Goal: Answer question/provide support: Share knowledge or assist other users

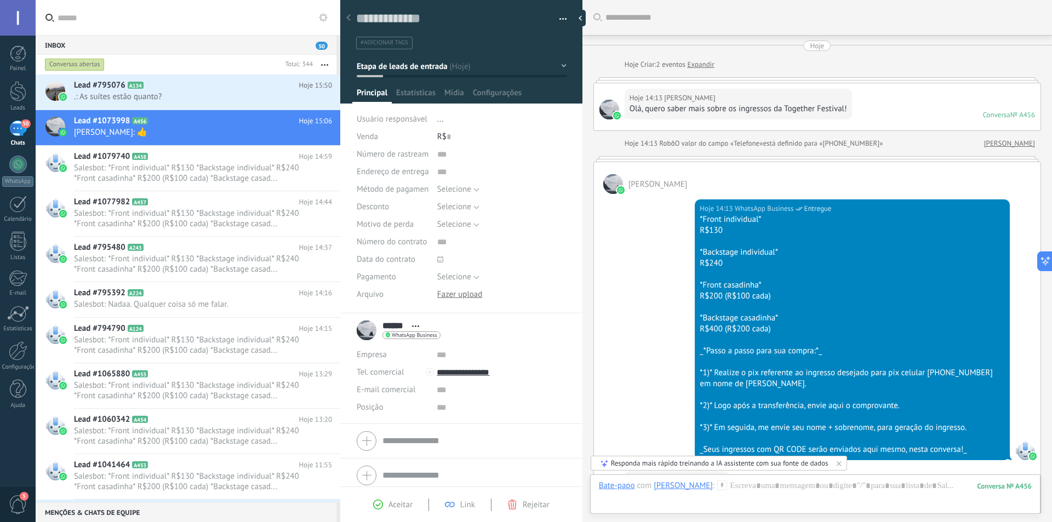
click at [168, 93] on span ".: As suítes estão quanto?" at bounding box center [192, 97] width 237 height 10
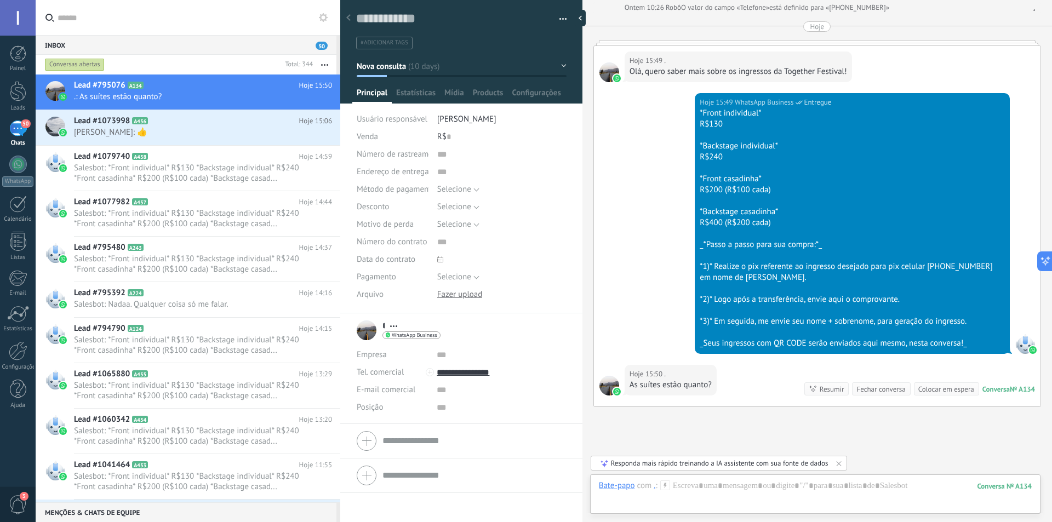
scroll to position [669, 0]
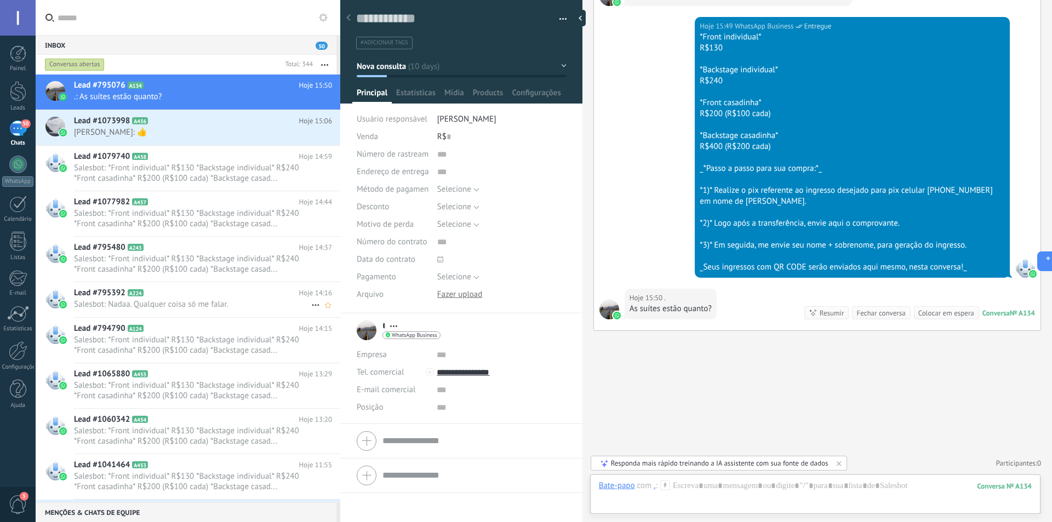
click at [193, 307] on span "Salesbot: Nadaa. Qualquer coisa só me falar." at bounding box center [192, 304] width 237 height 10
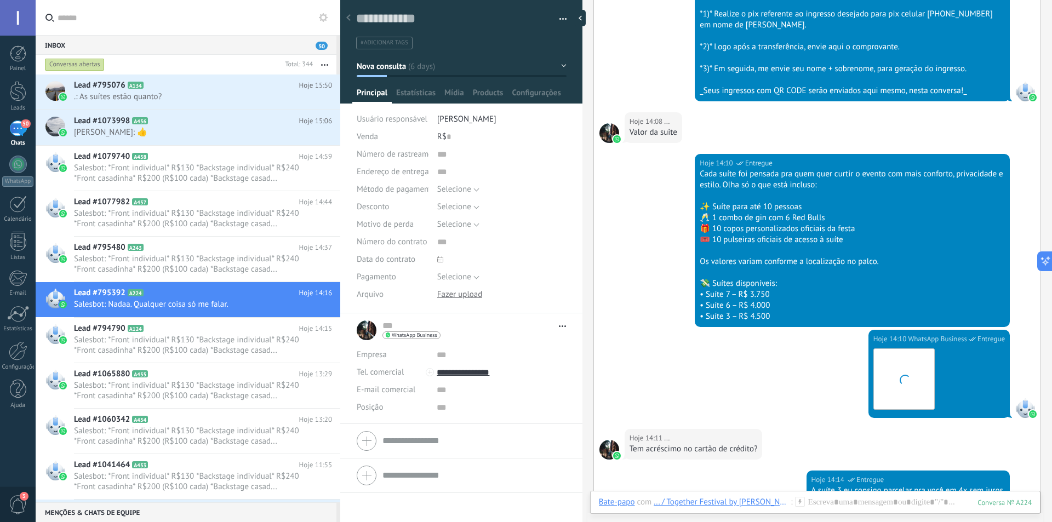
scroll to position [517, 0]
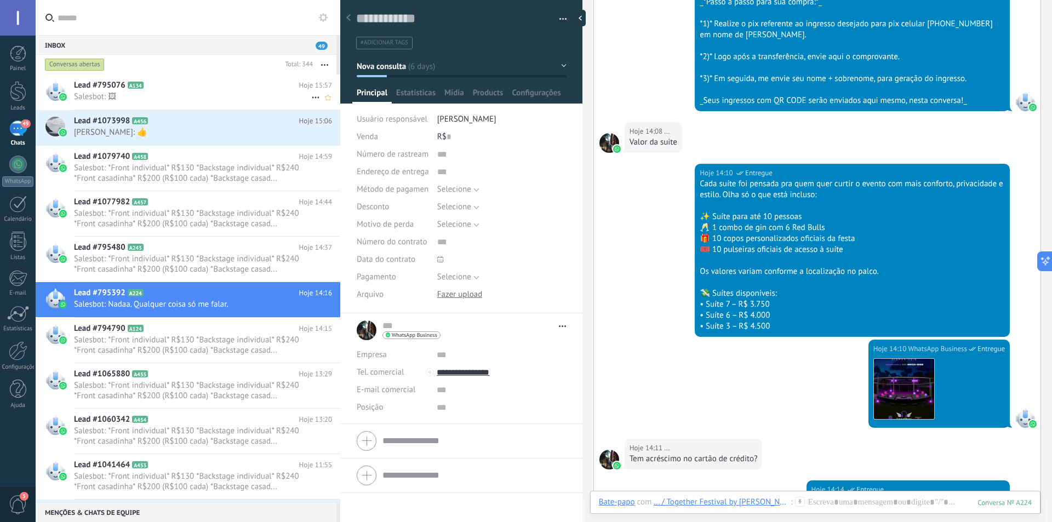
drag, startPoint x: 194, startPoint y: 90, endPoint x: 192, endPoint y: 98, distance: 7.5
click at [194, 92] on div "Lead #795076 A134 Hoje 15:57 Salesbot: 🖼" at bounding box center [207, 92] width 266 height 35
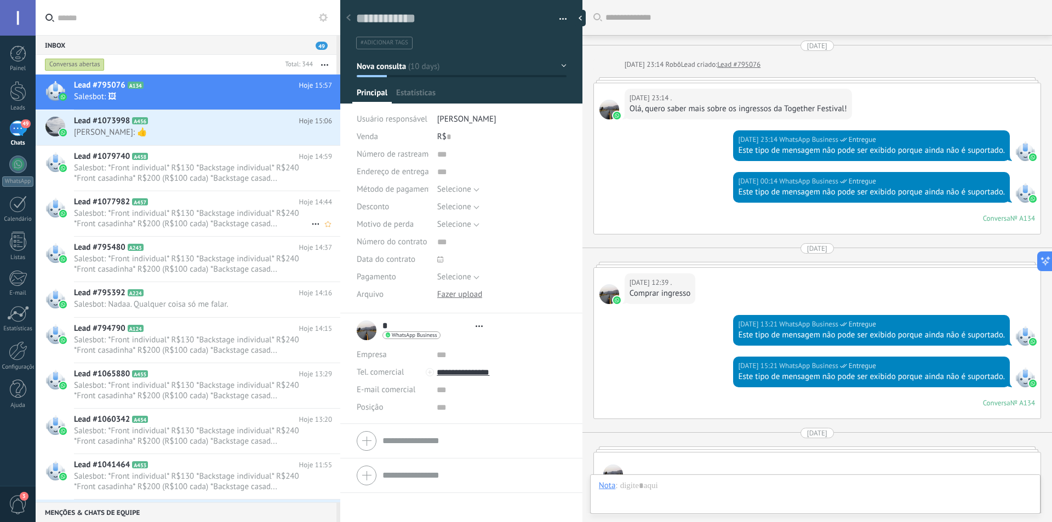
type textarea "**********"
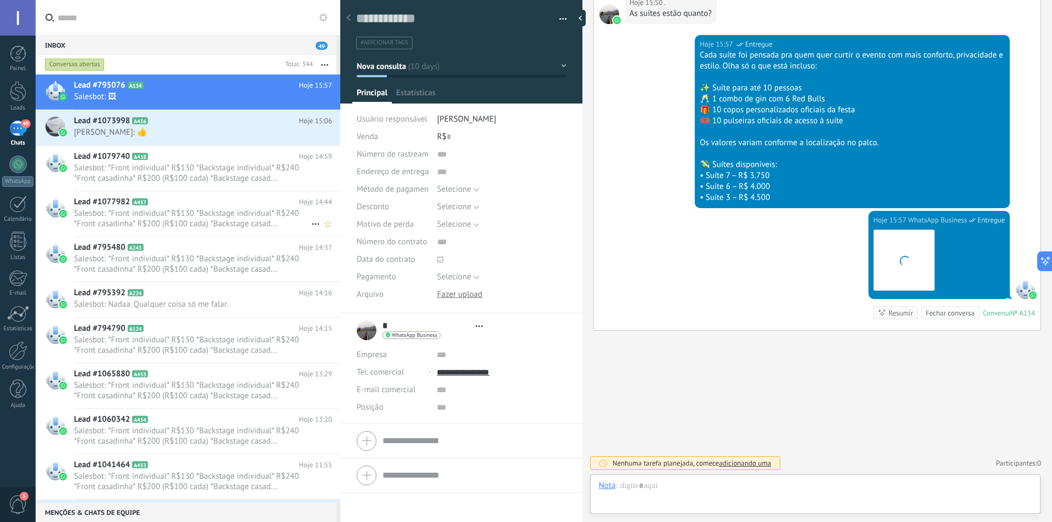
scroll to position [16, 0]
